Goal: Obtain resource: Download file/media

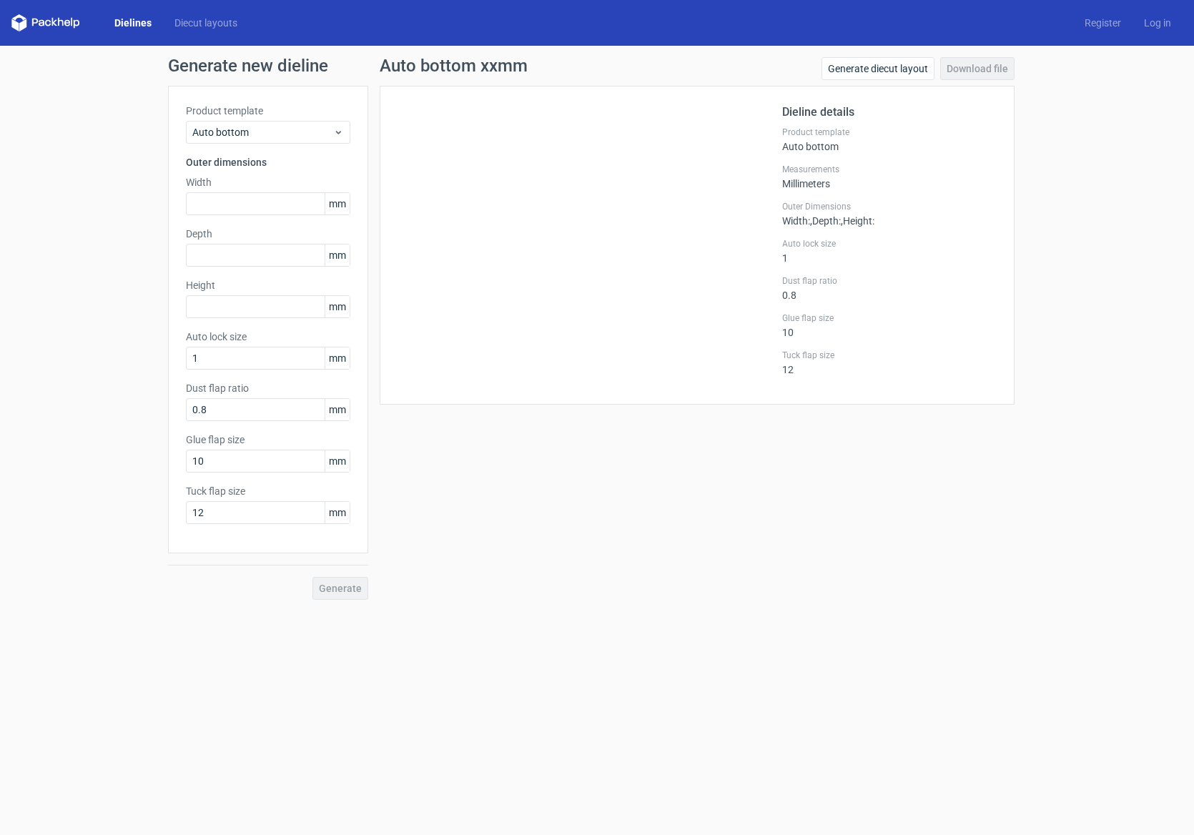
click at [305, 131] on span "Auto bottom" at bounding box center [262, 132] width 141 height 14
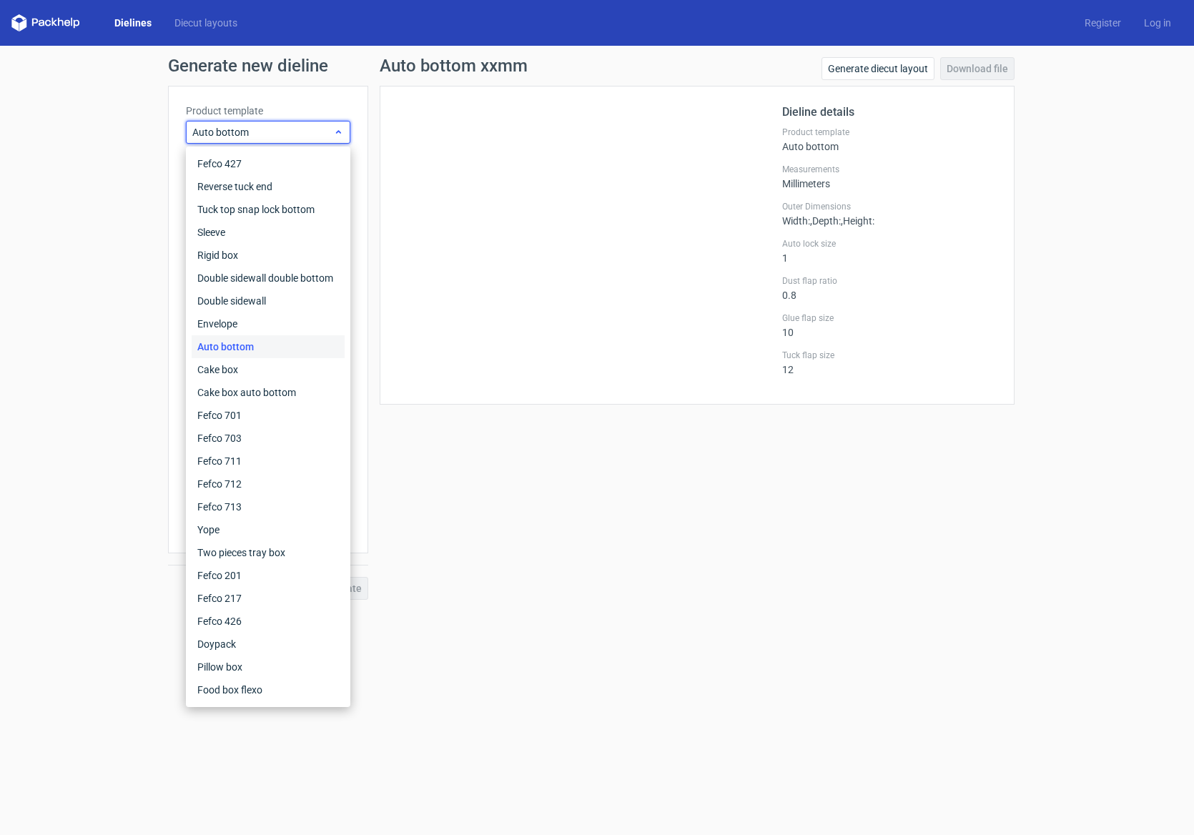
click at [240, 134] on span "Auto bottom" at bounding box center [262, 132] width 141 height 14
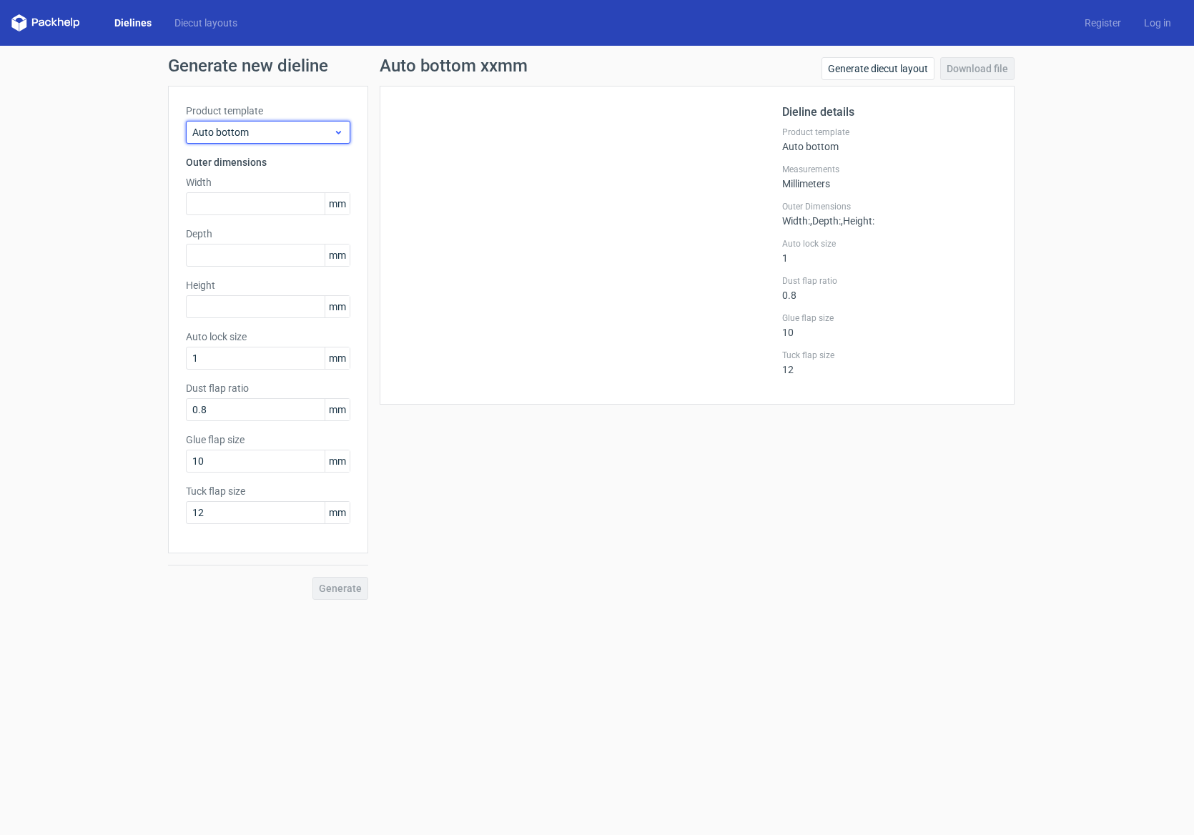
click at [247, 130] on span "Auto bottom" at bounding box center [262, 132] width 141 height 14
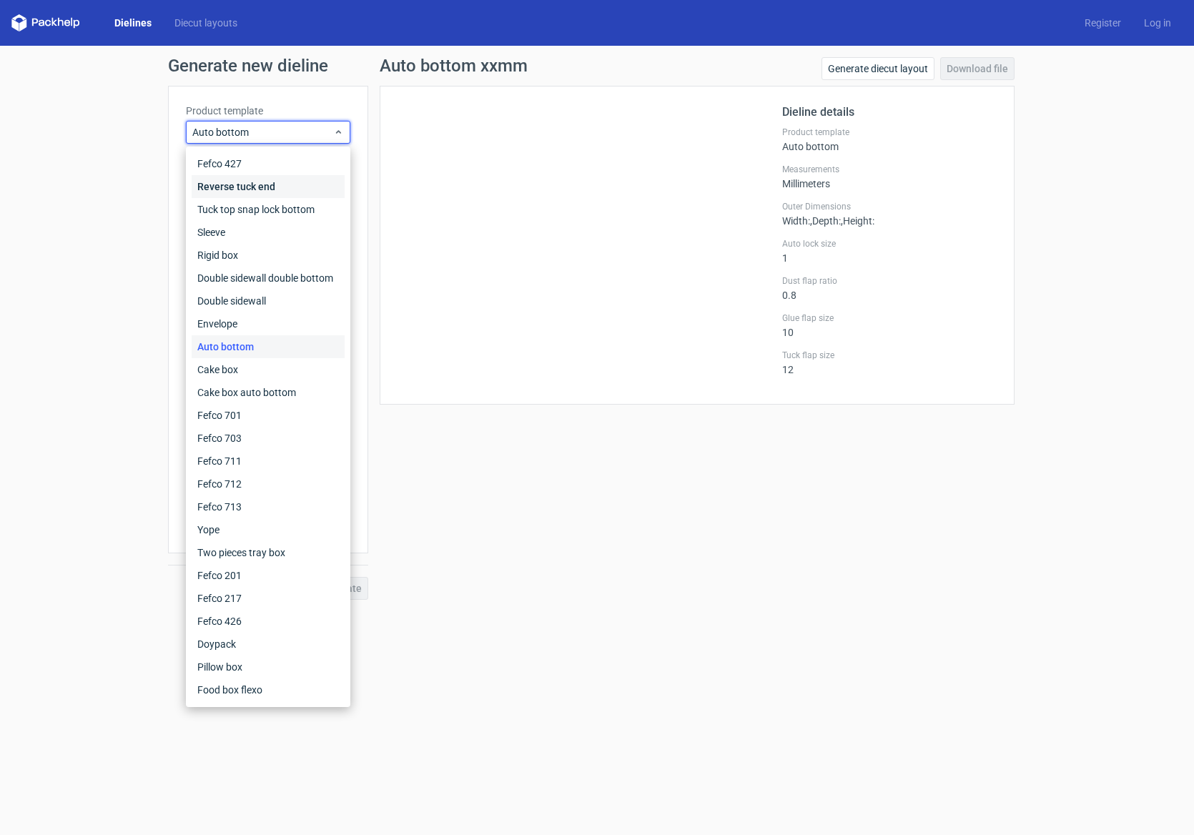
click at [246, 178] on div "Reverse tuck end" at bounding box center [268, 186] width 153 height 23
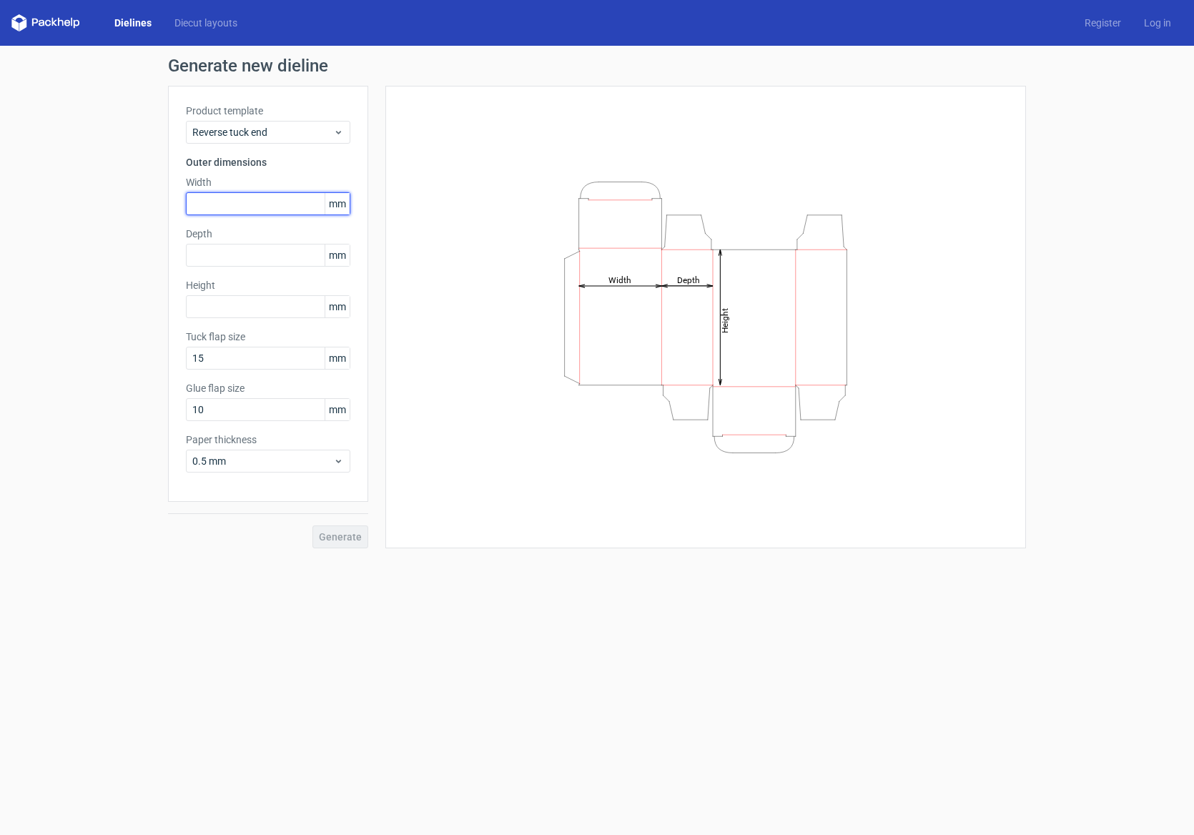
click at [277, 203] on input "text" at bounding box center [268, 203] width 164 height 23
type input "90"
type input "63"
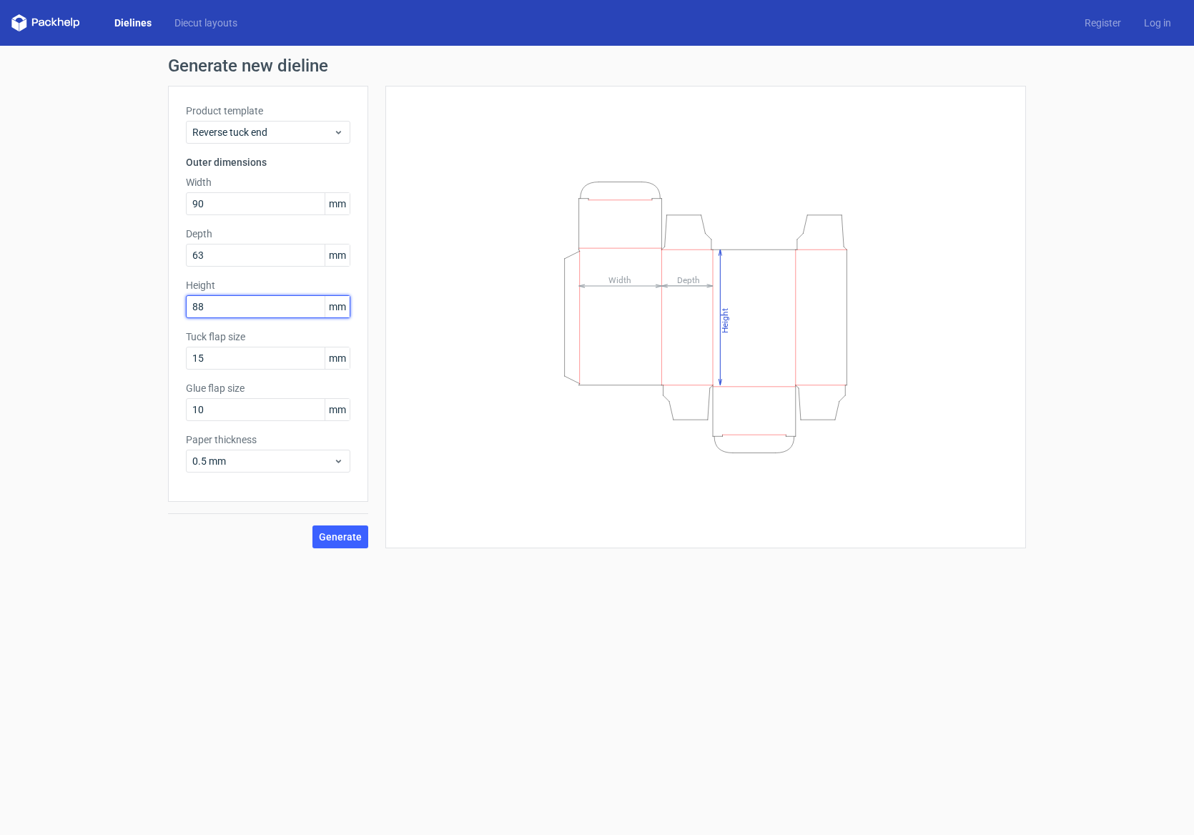
type input "88"
click at [347, 538] on span "Generate" at bounding box center [340, 537] width 43 height 10
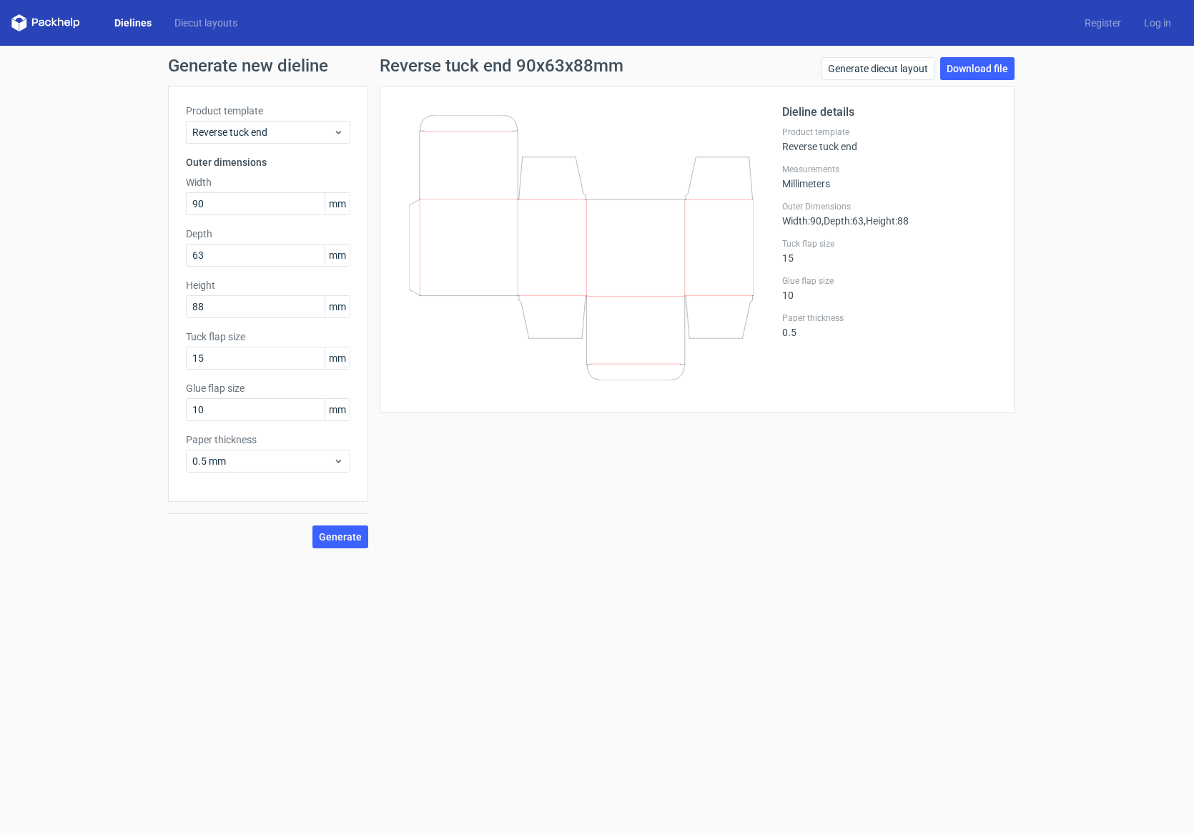
click at [725, 168] on icon at bounding box center [581, 247] width 345 height 265
click at [711, 325] on icon at bounding box center [581, 247] width 345 height 265
click at [551, 311] on icon at bounding box center [581, 247] width 345 height 265
click at [977, 68] on link "Download file" at bounding box center [977, 68] width 74 height 23
